Goal: Task Accomplishment & Management: Manage account settings

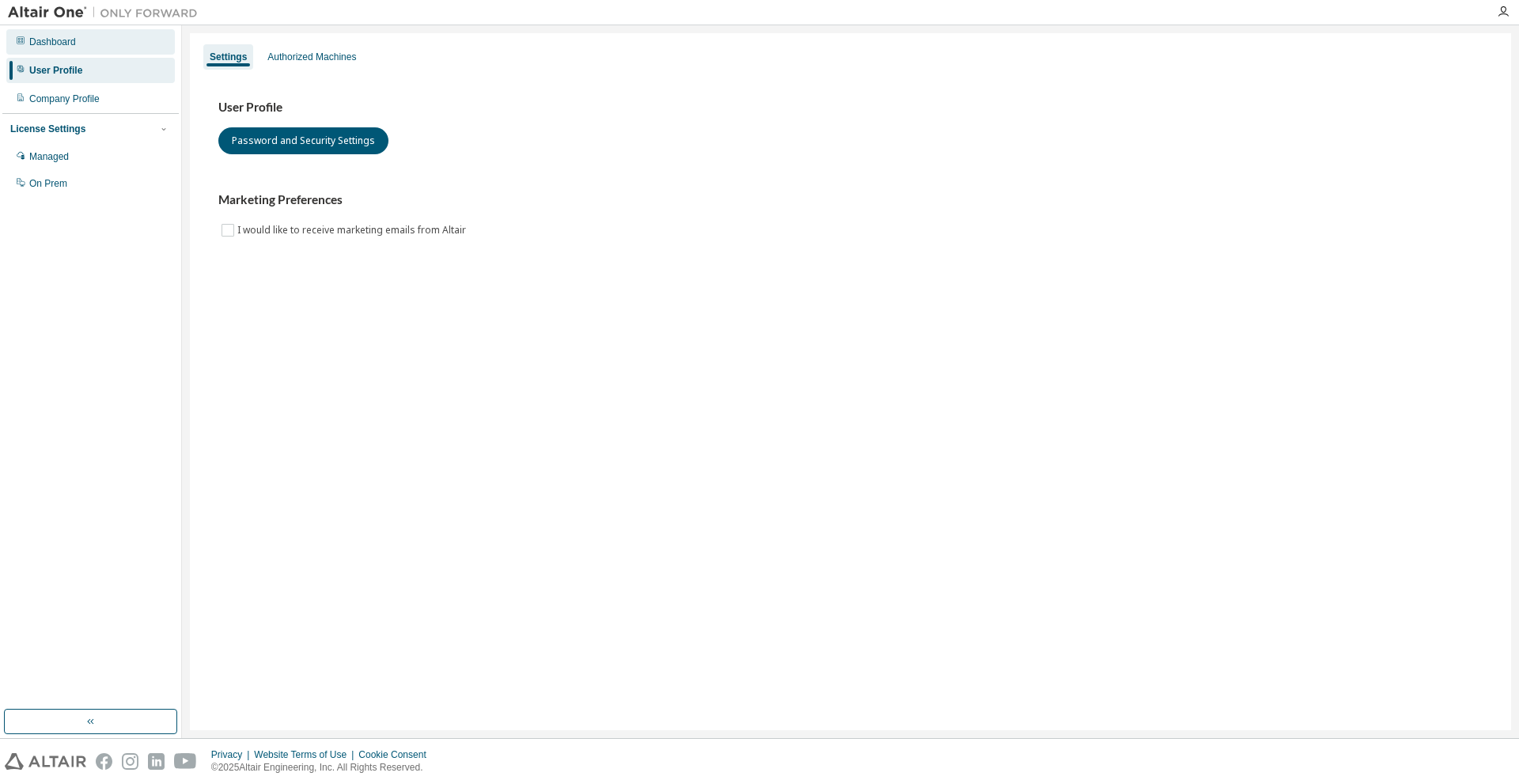
click at [72, 51] on div "Dashboard" at bounding box center [90, 41] width 168 height 25
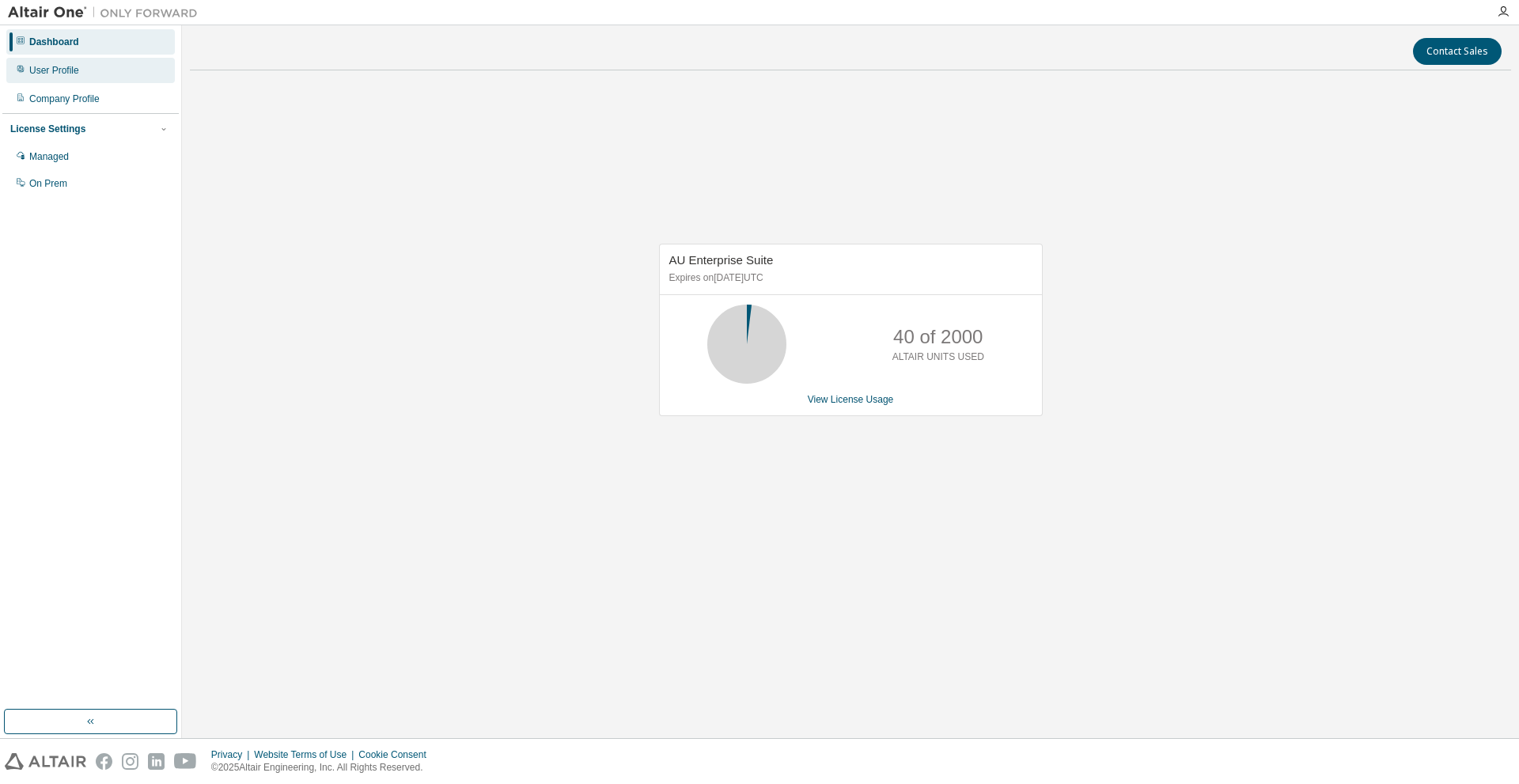
click at [54, 80] on div "User Profile" at bounding box center [90, 70] width 168 height 25
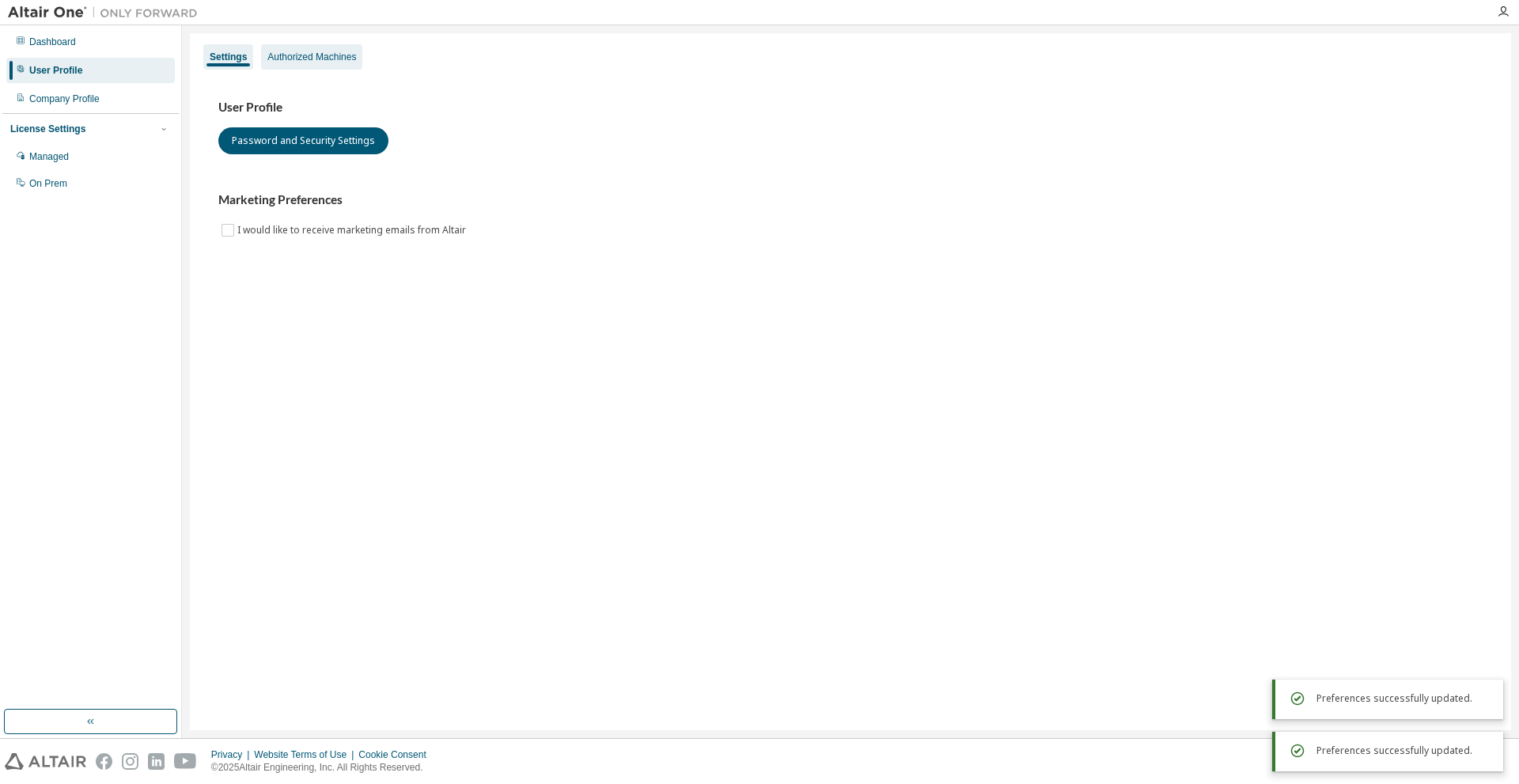
click at [291, 65] on div "Authorized Machines" at bounding box center [311, 56] width 101 height 25
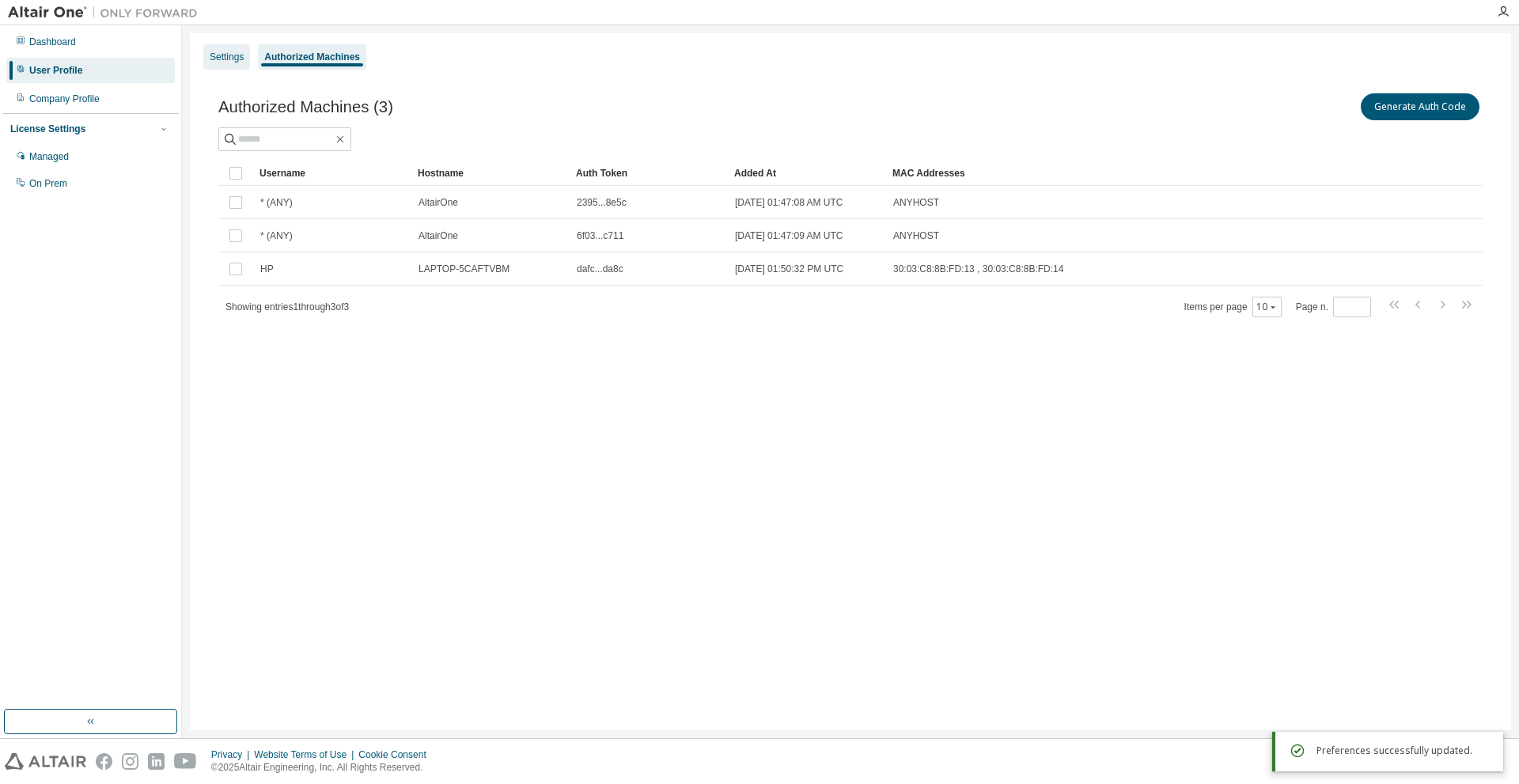
click at [231, 53] on div "Settings" at bounding box center [226, 57] width 34 height 13
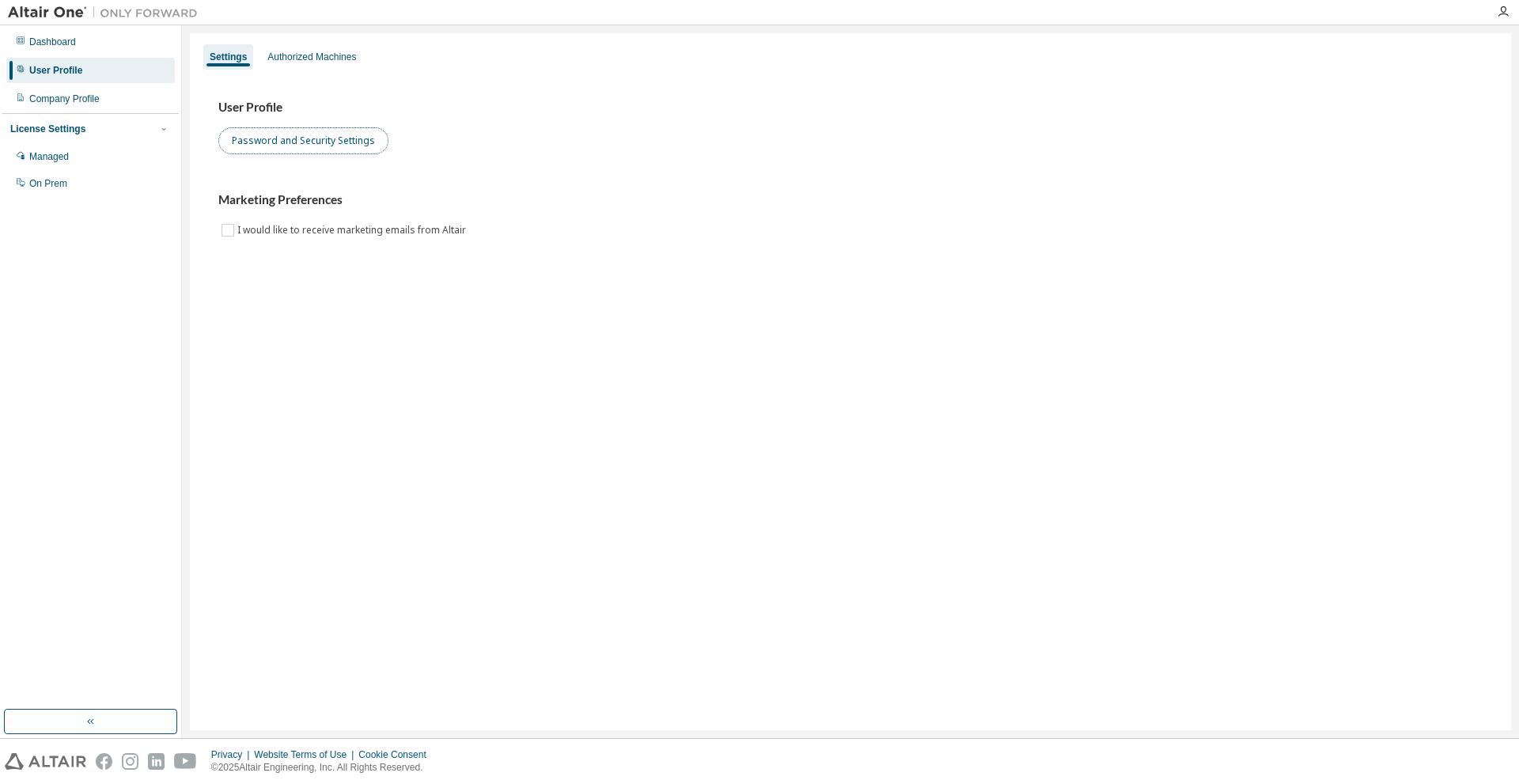
click at [265, 139] on button "Password and Security Settings" at bounding box center [303, 141] width 170 height 27
click at [39, 39] on div "Dashboard" at bounding box center [53, 41] width 47 height 13
